Goal: Navigation & Orientation: Find specific page/section

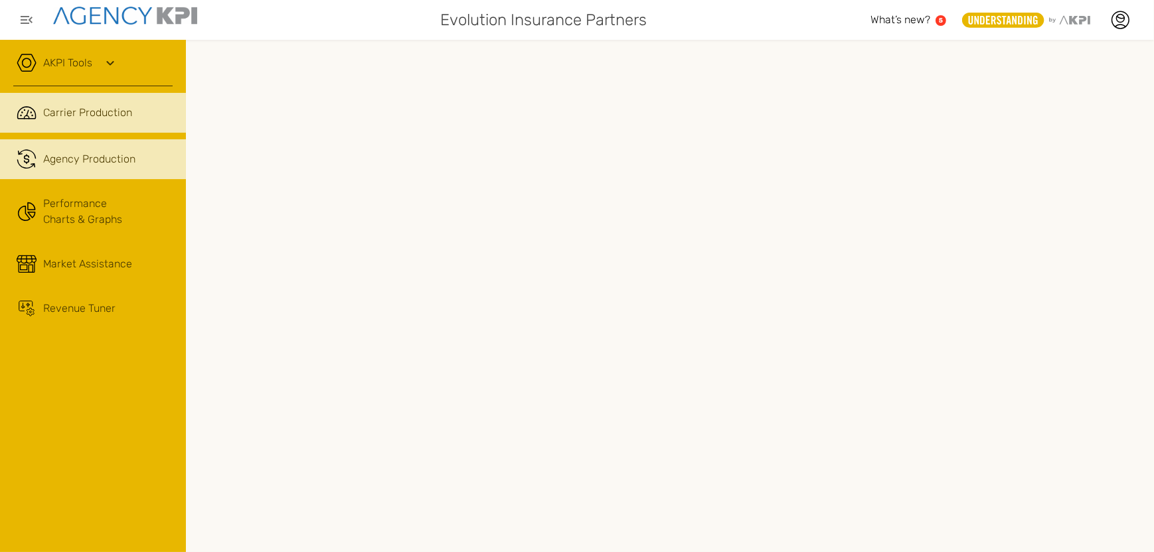
click at [73, 157] on span "Agency Production" at bounding box center [89, 159] width 92 height 16
